Goal: Transaction & Acquisition: Purchase product/service

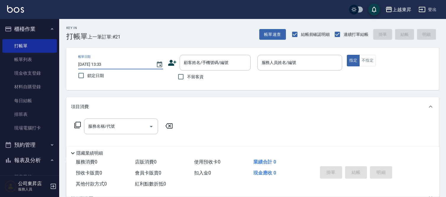
click at [95, 83] on div "帳單日期 [DATE] 13:33 鎖定日期 顧客姓名/手機號碼/編號 顧客姓名/手機號碼/編號 不留客資 服務人員姓名/編號 服務人員姓名/編號 指定 不指定" at bounding box center [252, 69] width 373 height 42
click at [64, 68] on div "Key In 打帳單 上一筆訂單:#21 帳單速查 結帳前確認明細 連續打單結帳 掛單 結帳 明細 帳單日期 [DATE] 13:33 鎖定日期 顧客姓名/手…" at bounding box center [252, 154] width 387 height 270
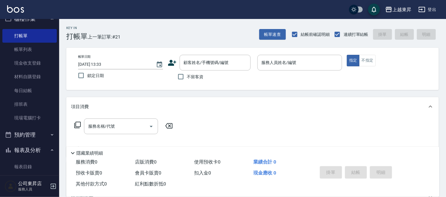
drag, startPoint x: 54, startPoint y: 81, endPoint x: 66, endPoint y: 81, distance: 12.7
click at [64, 85] on div "上越東昇 登出 櫃檯作業 打帳單 帳單列表 現金收支登錄 材料自購登錄 每日結帳 排班表 現場電腦打卡 預約管理 預約管理 單日預約紀錄 單週預約紀錄 報表及…" at bounding box center [223, 144] width 446 height 289
drag, startPoint x: 50, startPoint y: 76, endPoint x: 55, endPoint y: 77, distance: 5.1
click at [52, 78] on nav "櫃檯作業 打帳單 帳單列表 現金收支登錄 材料自購登錄 每日結帳 排班表 現場電腦打卡 預約管理 預約管理 單日預約紀錄 單週預約紀錄 報表及分析 報表目錄 …" at bounding box center [29, 97] width 59 height 156
drag, startPoint x: 147, startPoint y: 92, endPoint x: 284, endPoint y: 108, distance: 138.3
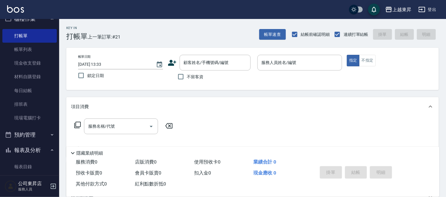
click at [284, 108] on div "項目消費" at bounding box center [249, 107] width 356 height 6
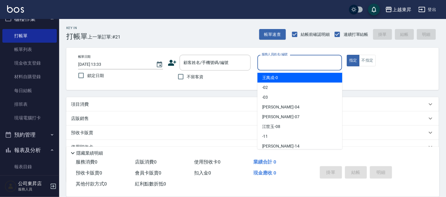
click at [276, 61] on input "服務人員姓名/編號" at bounding box center [300, 62] width 80 height 10
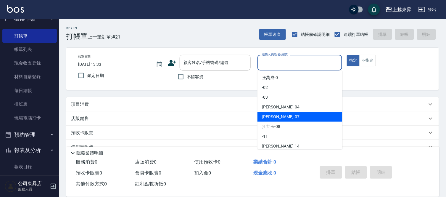
click at [267, 117] on span "榮松 -07" at bounding box center [280, 117] width 37 height 6
type input "榮松-07"
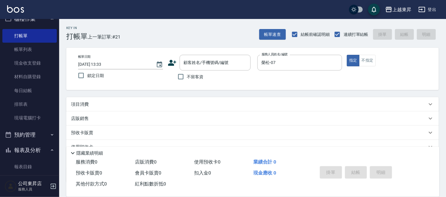
click at [86, 117] on p "店販銷售" at bounding box center [80, 118] width 18 height 6
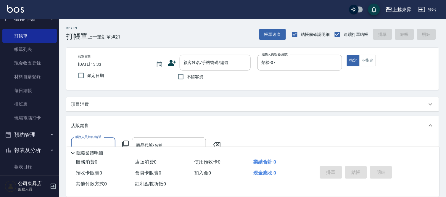
scroll to position [0, 0]
click at [91, 123] on div "店販銷售" at bounding box center [249, 126] width 356 height 6
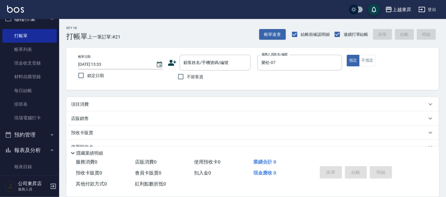
click at [94, 102] on div "項目消費" at bounding box center [249, 104] width 356 height 6
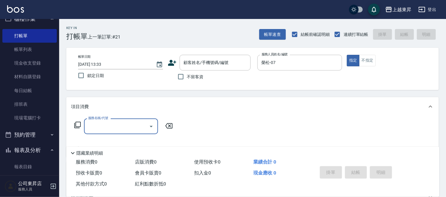
click at [102, 127] on input "服務名稱/代號" at bounding box center [117, 126] width 60 height 10
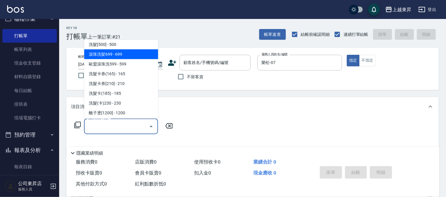
scroll to position [131, 0]
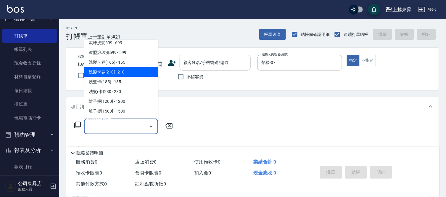
click at [121, 70] on span "洗髮卡券[210] - 210" at bounding box center [121, 72] width 74 height 10
type input "洗髮卡券[210](222)"
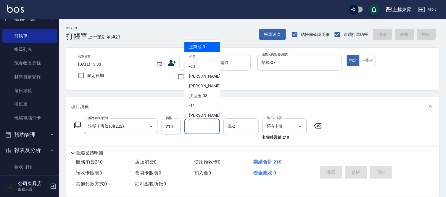
click at [194, 125] on input "洗-1" at bounding box center [202, 126] width 30 height 10
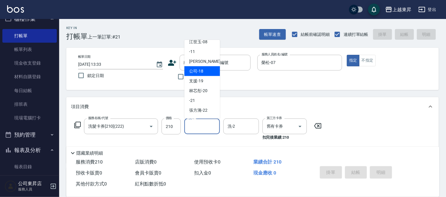
scroll to position [66, 0]
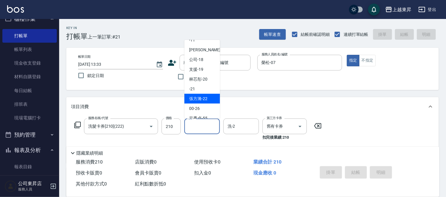
click at [203, 96] on span "張方漪 -22" at bounding box center [198, 99] width 18 height 6
type input "張方漪-22"
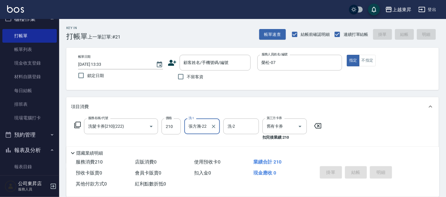
drag, startPoint x: 181, startPoint y: 78, endPoint x: 196, endPoint y: 113, distance: 38.6
click at [181, 79] on input "不留客資" at bounding box center [181, 76] width 12 height 12
checkbox input "true"
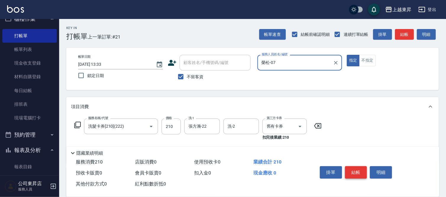
click at [357, 169] on button "結帳" at bounding box center [356, 172] width 22 height 12
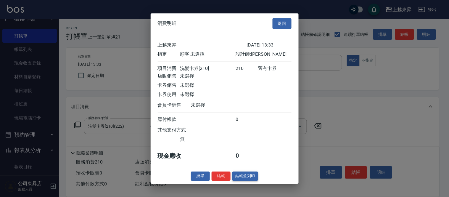
click at [250, 178] on button "結帳並列印" at bounding box center [245, 175] width 26 height 9
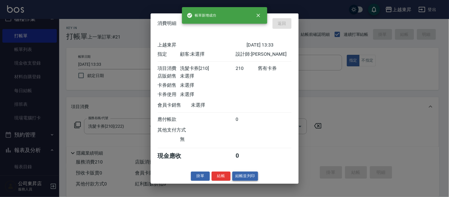
type input "[DATE] 14:07"
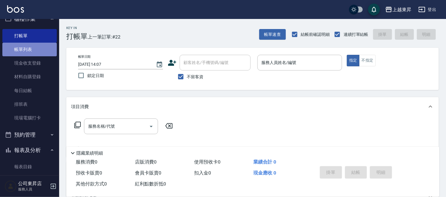
click at [46, 49] on link "帳單列表" at bounding box center [29, 50] width 54 height 14
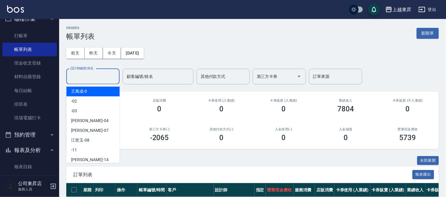
click at [81, 75] on input "設計師編號/姓名" at bounding box center [93, 76] width 48 height 10
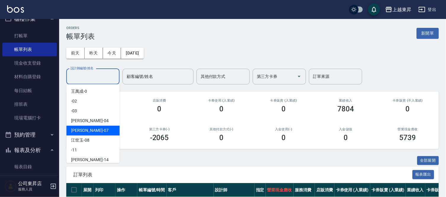
click at [87, 128] on div "榮松 -07" at bounding box center [92, 130] width 53 height 10
type input "榮松-07"
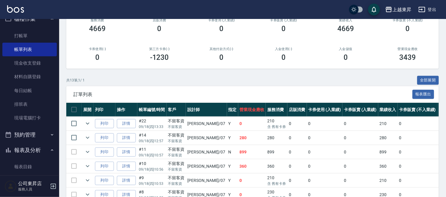
scroll to position [66, 0]
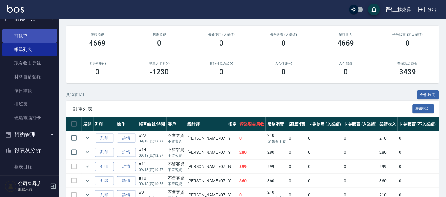
click at [20, 32] on link "打帳單" at bounding box center [29, 36] width 54 height 14
